Goal: Find specific page/section: Find specific page/section

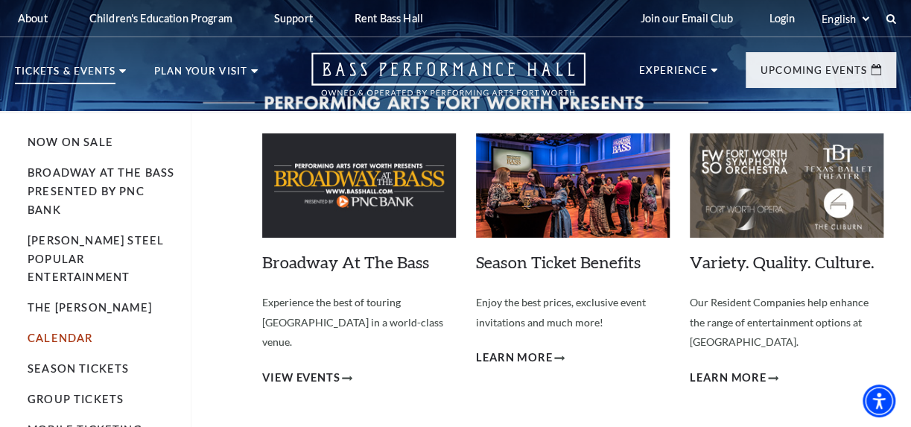
click at [73, 331] on link "Calendar" at bounding box center [60, 337] width 65 height 13
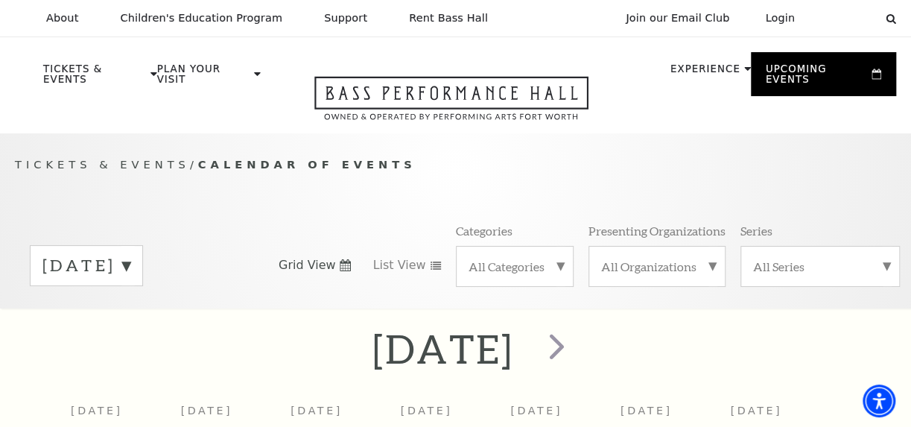
click at [130, 256] on label "September 2025" at bounding box center [86, 265] width 88 height 23
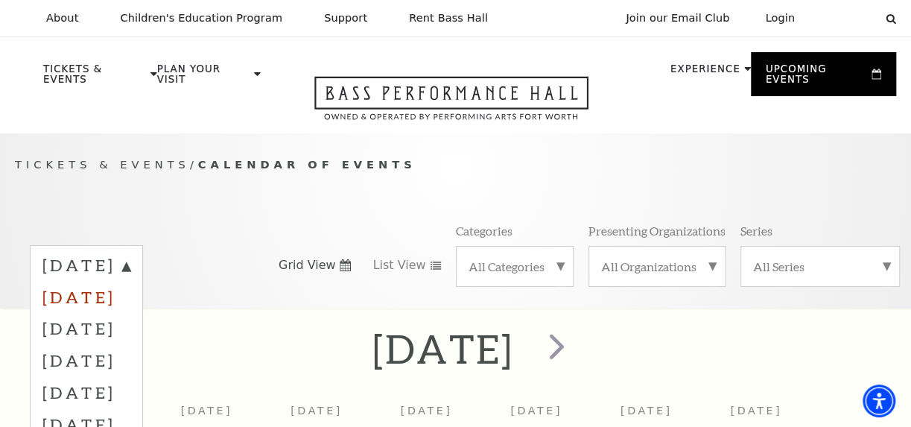
click at [130, 288] on label "October 2025" at bounding box center [86, 297] width 88 height 32
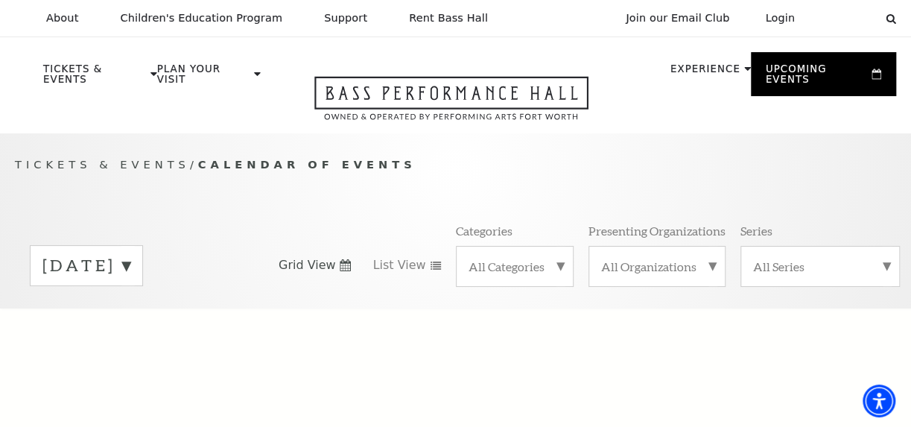
click at [130, 257] on label "September 2025" at bounding box center [86, 265] width 88 height 23
click at [86, 286] on label "October 2025" at bounding box center [86, 297] width 88 height 32
click at [71, 254] on label "September 2025" at bounding box center [86, 265] width 88 height 23
